Goal: Book appointment/travel/reservation

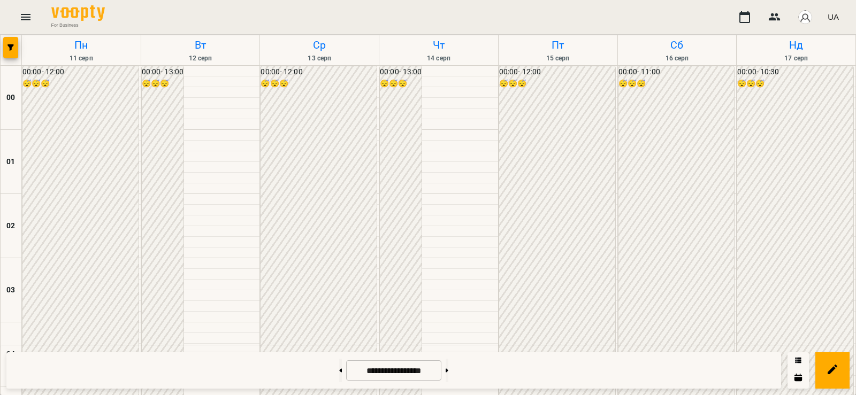
scroll to position [1248, 0]
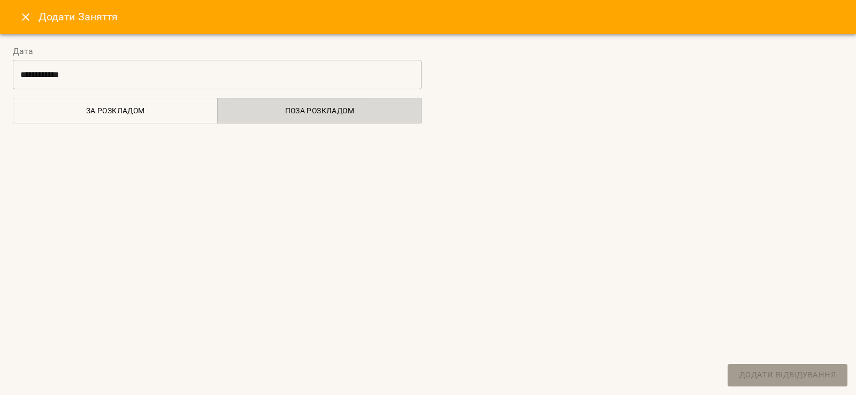
select select "**********"
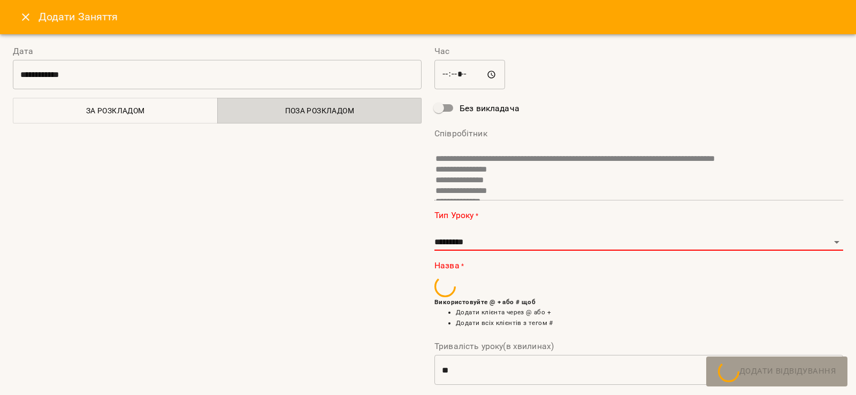
scroll to position [18, 0]
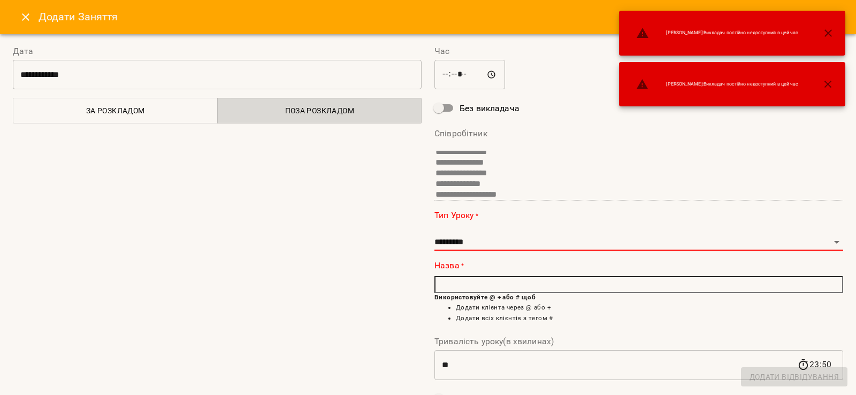
click at [33, 19] on button "Close" at bounding box center [26, 17] width 26 height 26
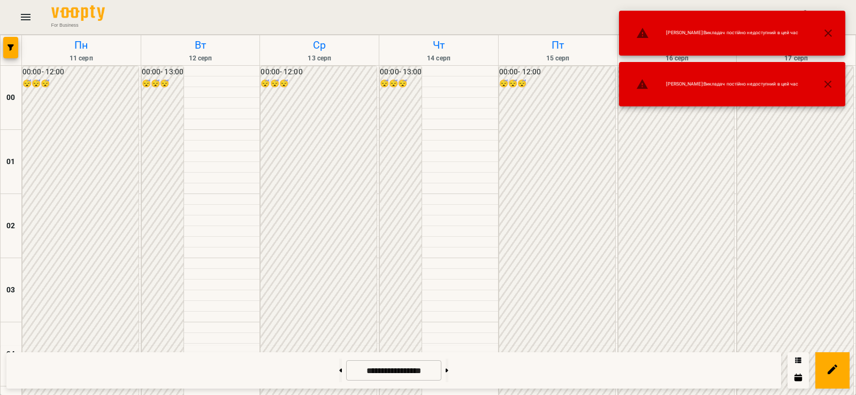
scroll to position [624, 0]
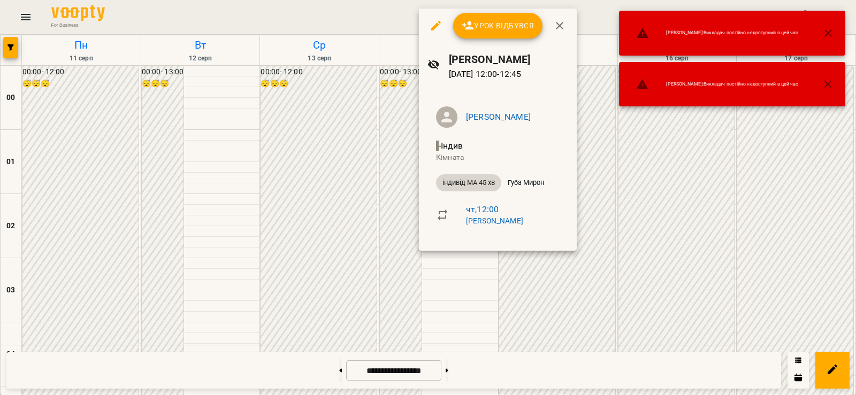
click at [386, 240] on div at bounding box center [428, 197] width 856 height 395
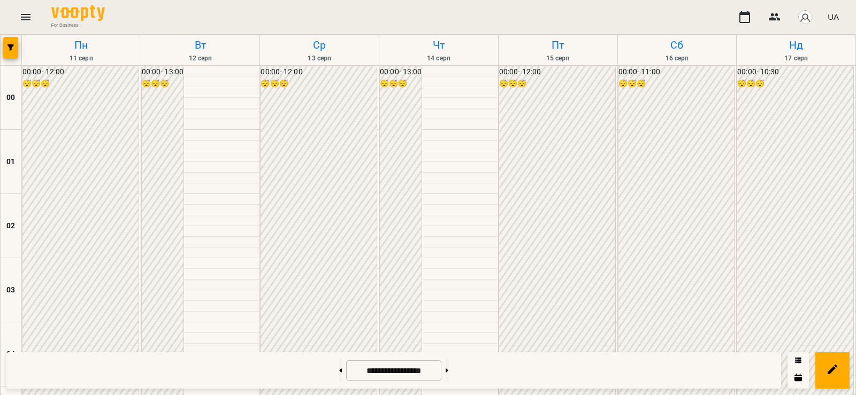
scroll to position [1124, 0]
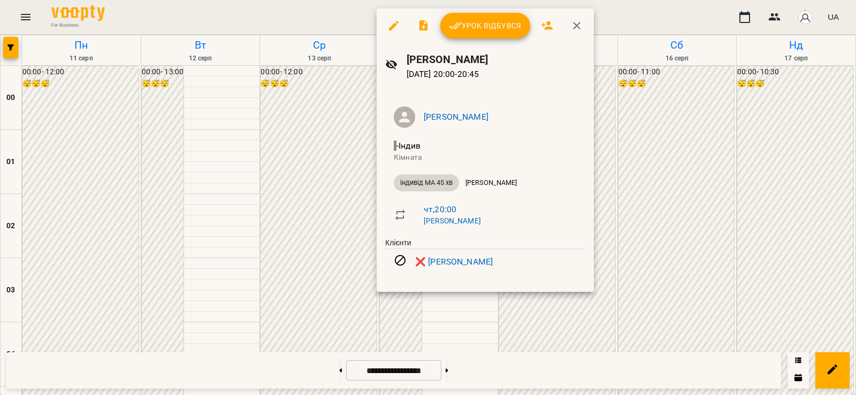
click at [314, 262] on div at bounding box center [428, 197] width 856 height 395
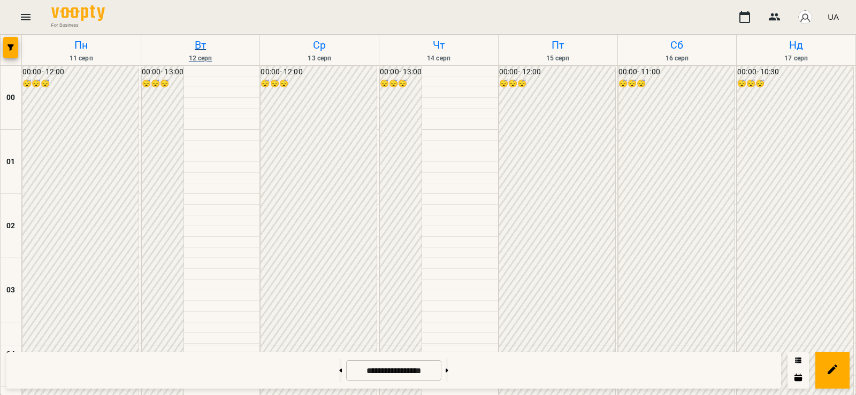
scroll to position [749, 0]
